Goal: Register for event/course

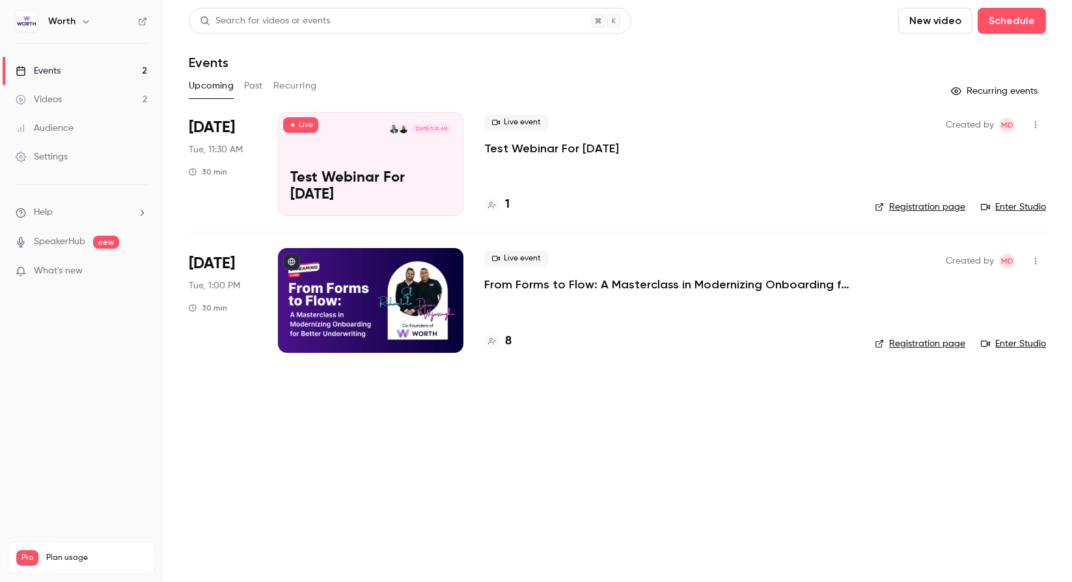
click at [533, 284] on p "From Forms to Flow: A Masterclass in Modernizing Onboarding for Better Underwri…" at bounding box center [669, 285] width 370 height 16
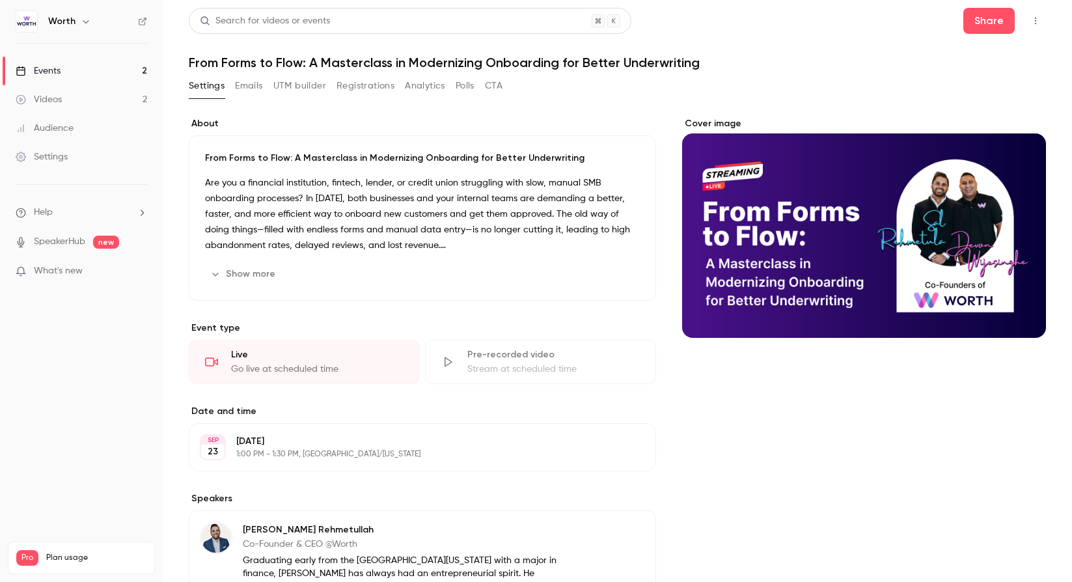
click at [376, 86] on button "Registrations" at bounding box center [366, 86] width 58 height 21
